Goal: Transaction & Acquisition: Purchase product/service

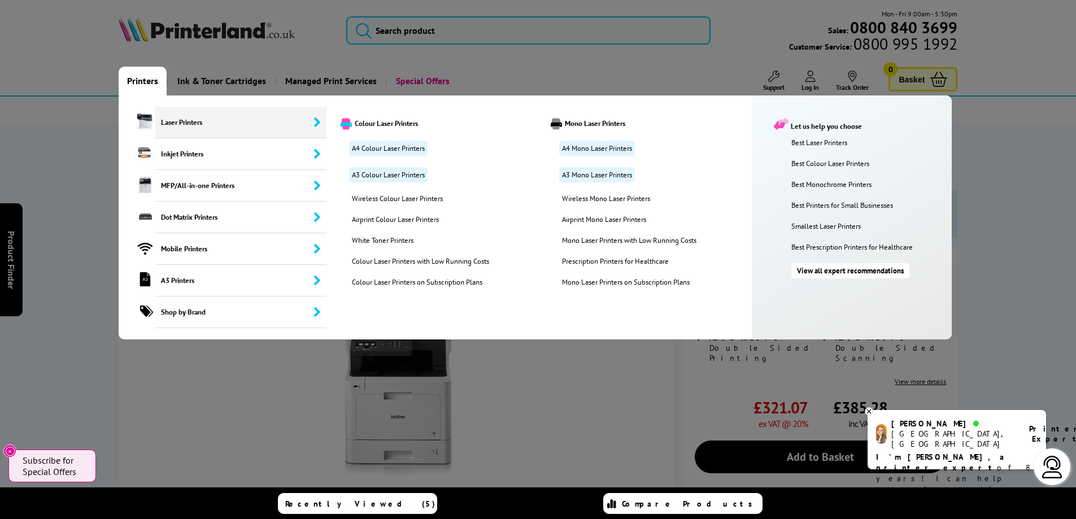
click at [173, 117] on span "Laser Printers" at bounding box center [241, 123] width 172 height 32
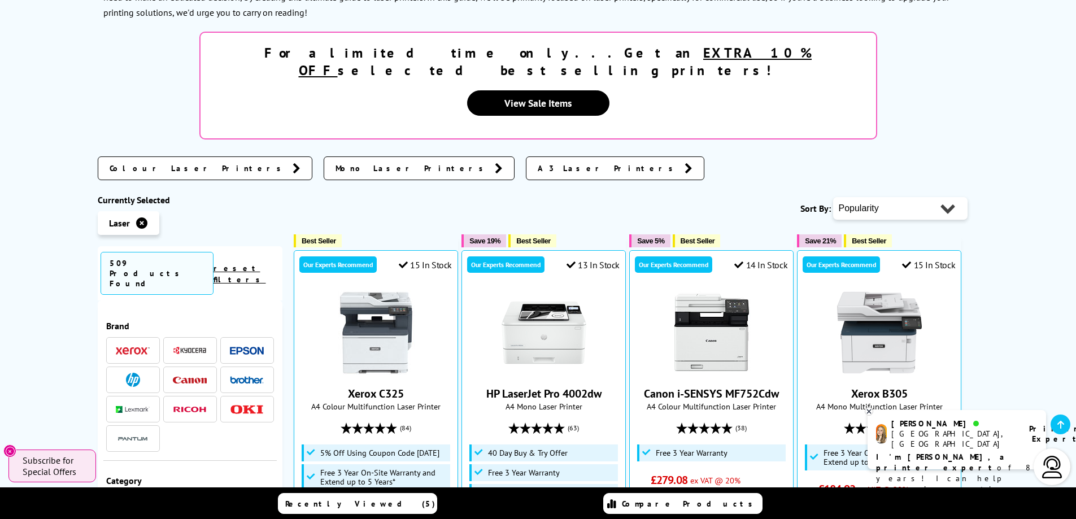
click at [238, 376] on img at bounding box center [247, 380] width 34 height 8
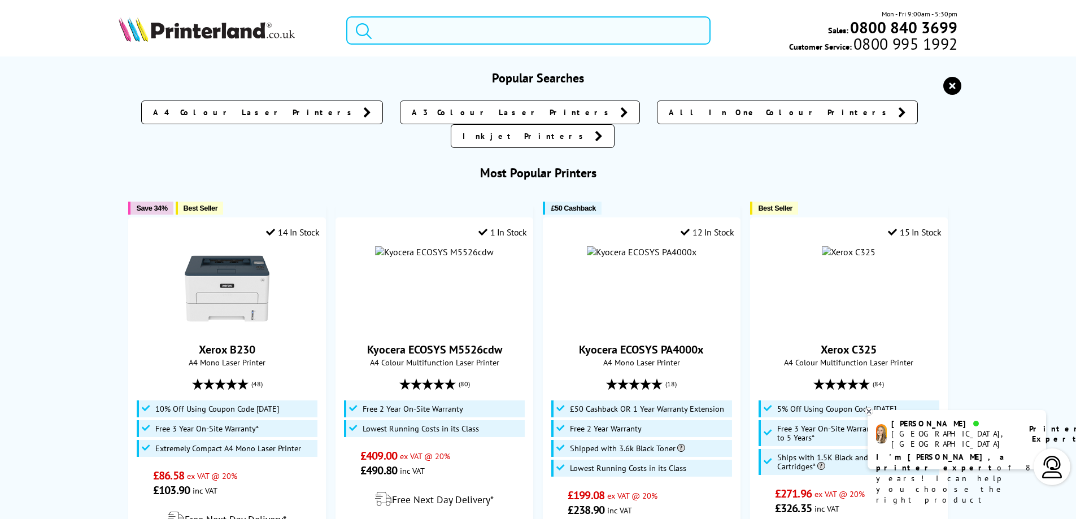
click at [411, 28] on input "search" at bounding box center [528, 30] width 364 height 28
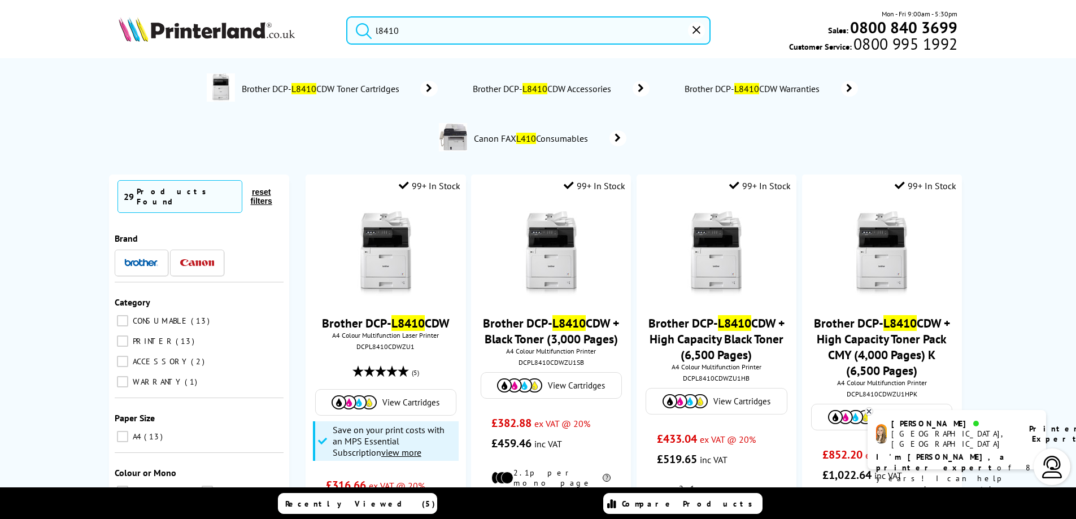
type input "l8410"
click at [347, 16] on button "submit" at bounding box center [361, 28] width 28 height 25
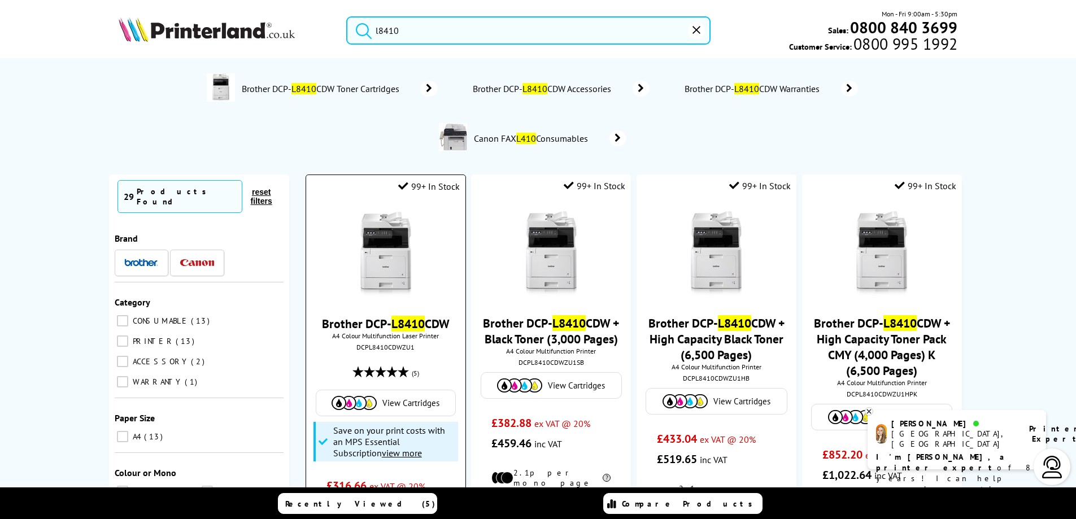
click at [387, 294] on img at bounding box center [385, 254] width 85 height 85
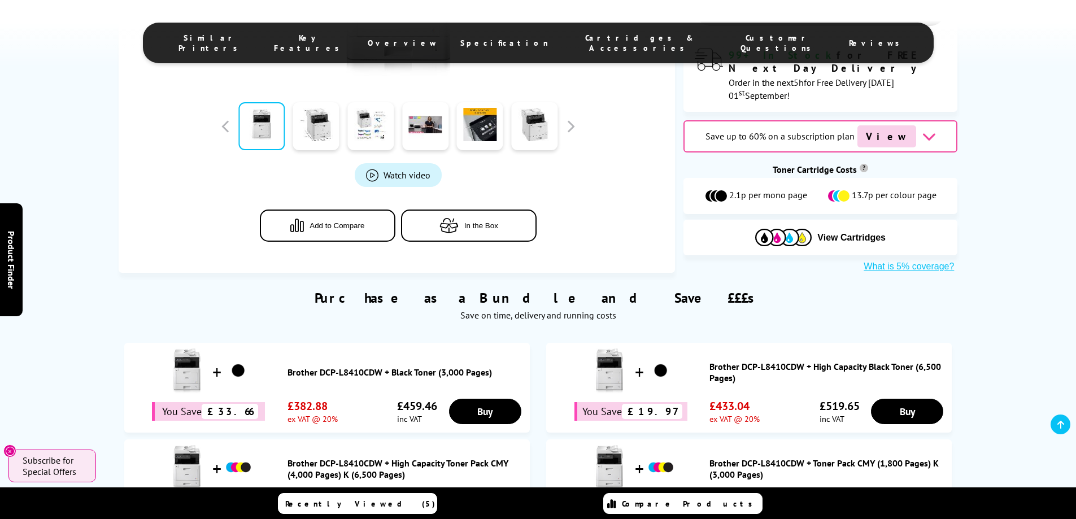
scroll to position [508, 0]
